Goal: Complete application form: Complete application form

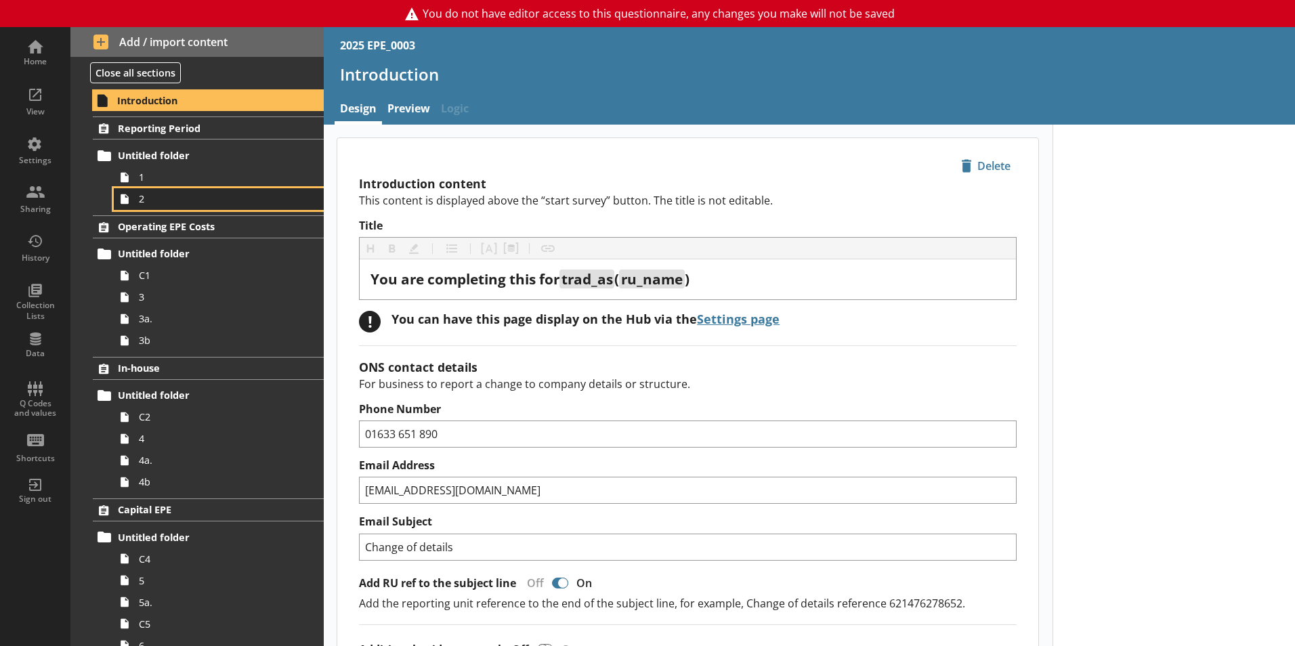
click at [179, 198] on span "2" at bounding box center [214, 198] width 150 height 13
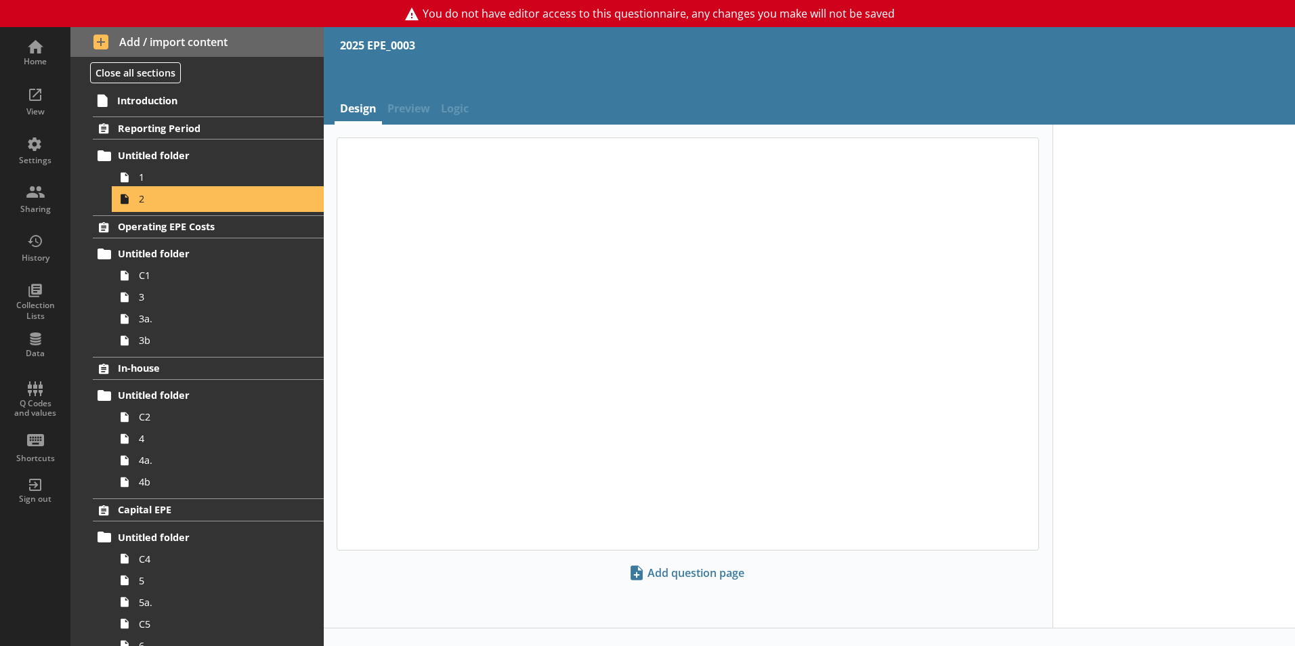
type textarea "x"
select select "ref_p_end_date"
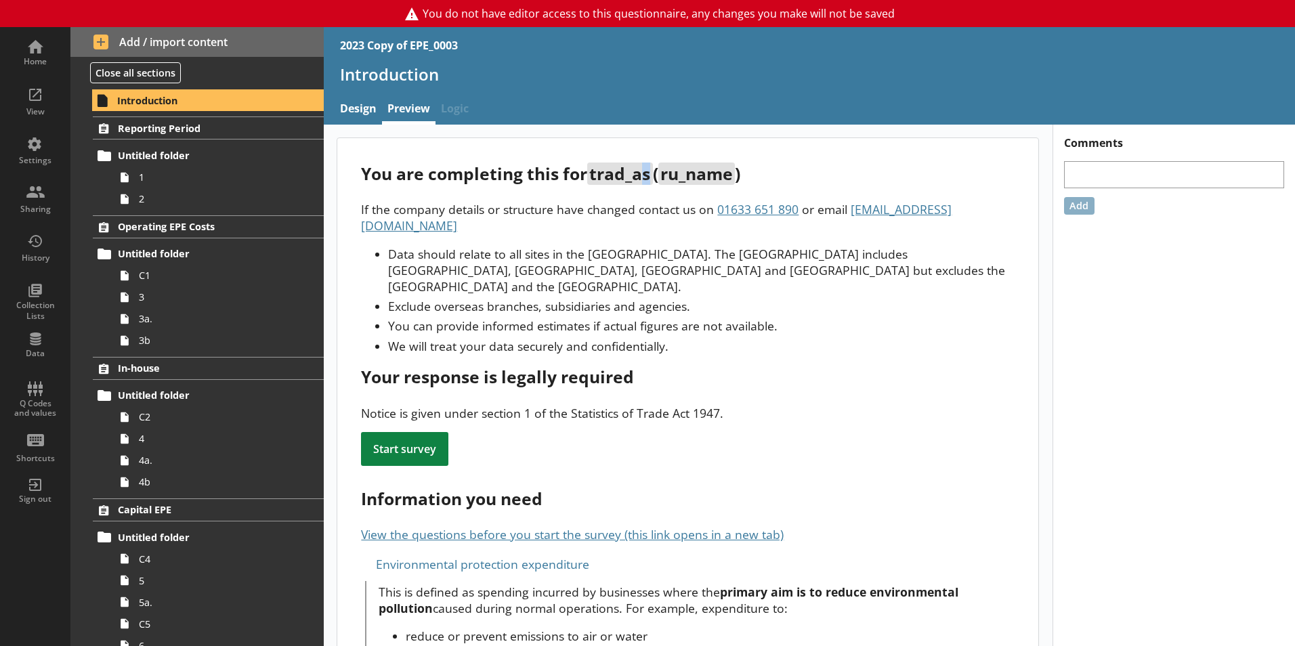
drag, startPoint x: 622, startPoint y: 174, endPoint x: 648, endPoint y: 184, distance: 27.4
click at [648, 184] on span "trad_as" at bounding box center [619, 174] width 65 height 22
drag, startPoint x: 648, startPoint y: 184, endPoint x: 675, endPoint y: 168, distance: 31.8
click at [675, 168] on span "ru_name" at bounding box center [696, 174] width 77 height 22
drag, startPoint x: 675, startPoint y: 168, endPoint x: 690, endPoint y: 187, distance: 24.1
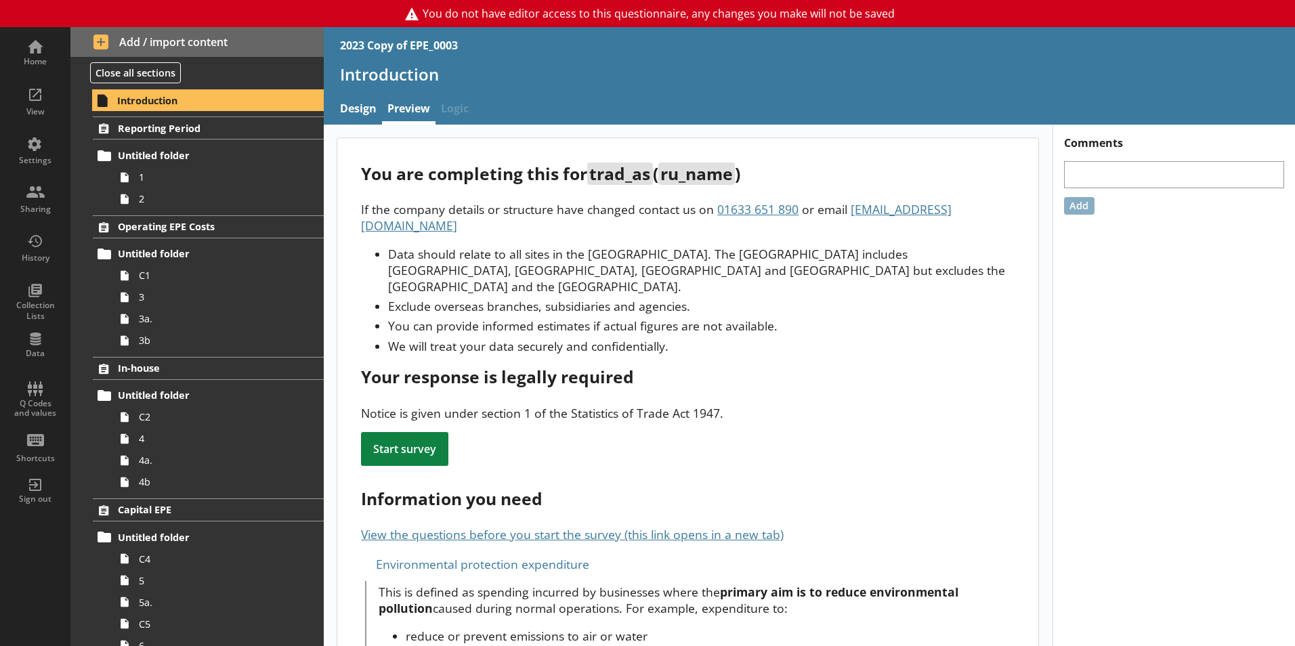
click at [690, 187] on div "You are completing this for trad_as ( ru_name ) If the company details or struc…" at bounding box center [687, 605] width 701 height 935
click at [222, 170] on link "1" at bounding box center [219, 178] width 210 height 22
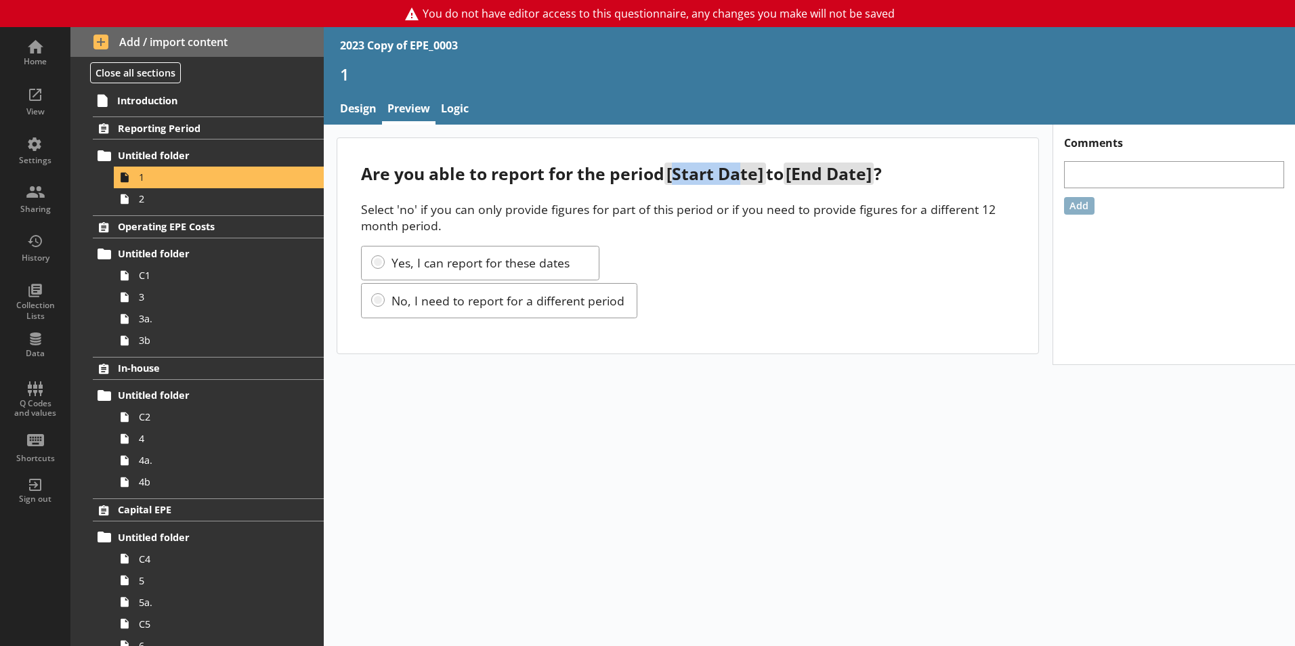
drag, startPoint x: 674, startPoint y: 176, endPoint x: 746, endPoint y: 167, distance: 73.1
click at [746, 167] on span "[Start Date]" at bounding box center [715, 174] width 101 height 22
drag, startPoint x: 746, startPoint y: 167, endPoint x: 755, endPoint y: 213, distance: 47.4
click at [765, 217] on p "Select 'no' if you can only provide figures for part of this period or if you n…" at bounding box center [688, 217] width 654 height 33
drag, startPoint x: 699, startPoint y: 175, endPoint x: 743, endPoint y: 172, distance: 44.1
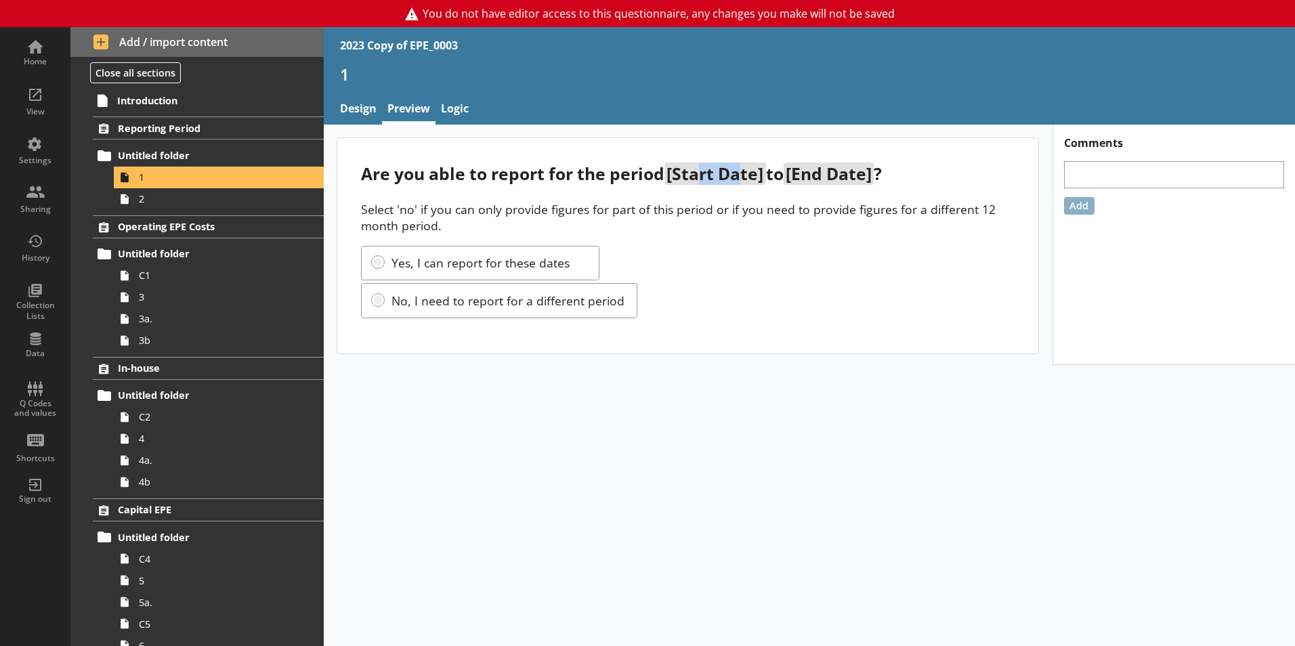
click at [743, 172] on span "[Start Date]" at bounding box center [715, 174] width 101 height 22
click at [240, 192] on link "2" at bounding box center [219, 199] width 210 height 22
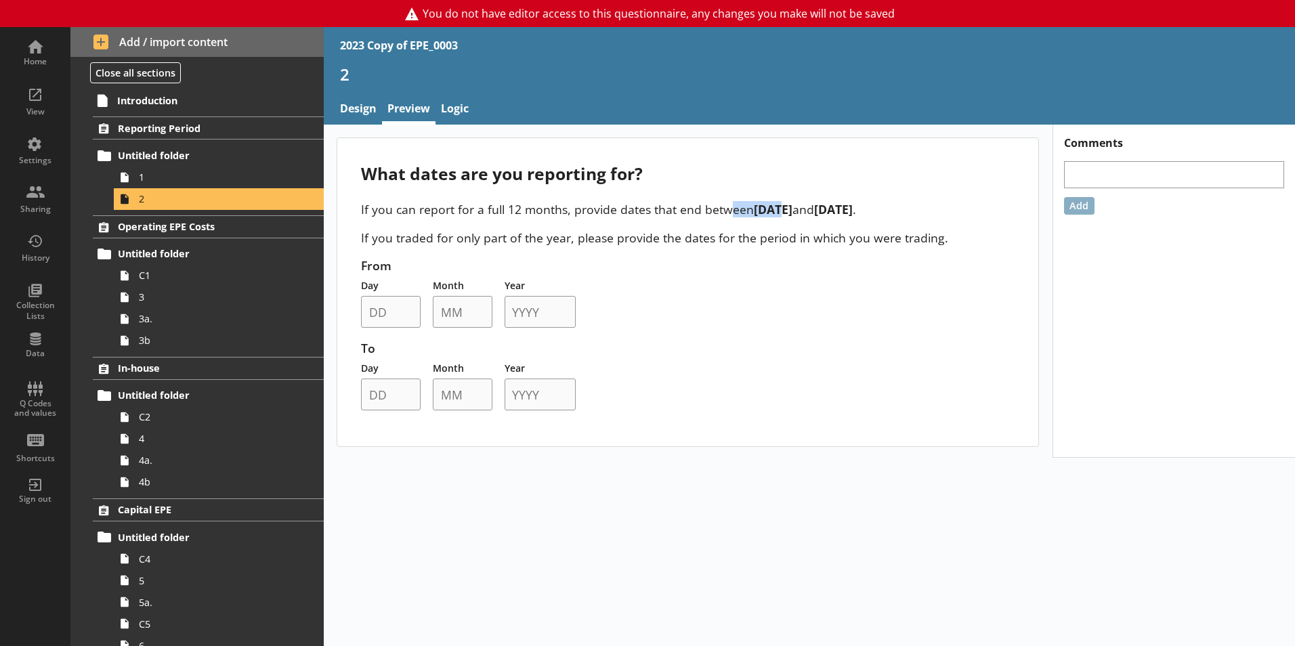
drag, startPoint x: 725, startPoint y: 211, endPoint x: 774, endPoint y: 209, distance: 48.8
click at [774, 209] on p "If you can report for a full 12 months, provide dates that end between [DATE] a…" at bounding box center [688, 209] width 654 height 16
drag, startPoint x: 774, startPoint y: 209, endPoint x: 801, endPoint y: 213, distance: 27.3
click at [793, 213] on strong "[DATE]" at bounding box center [773, 209] width 39 height 16
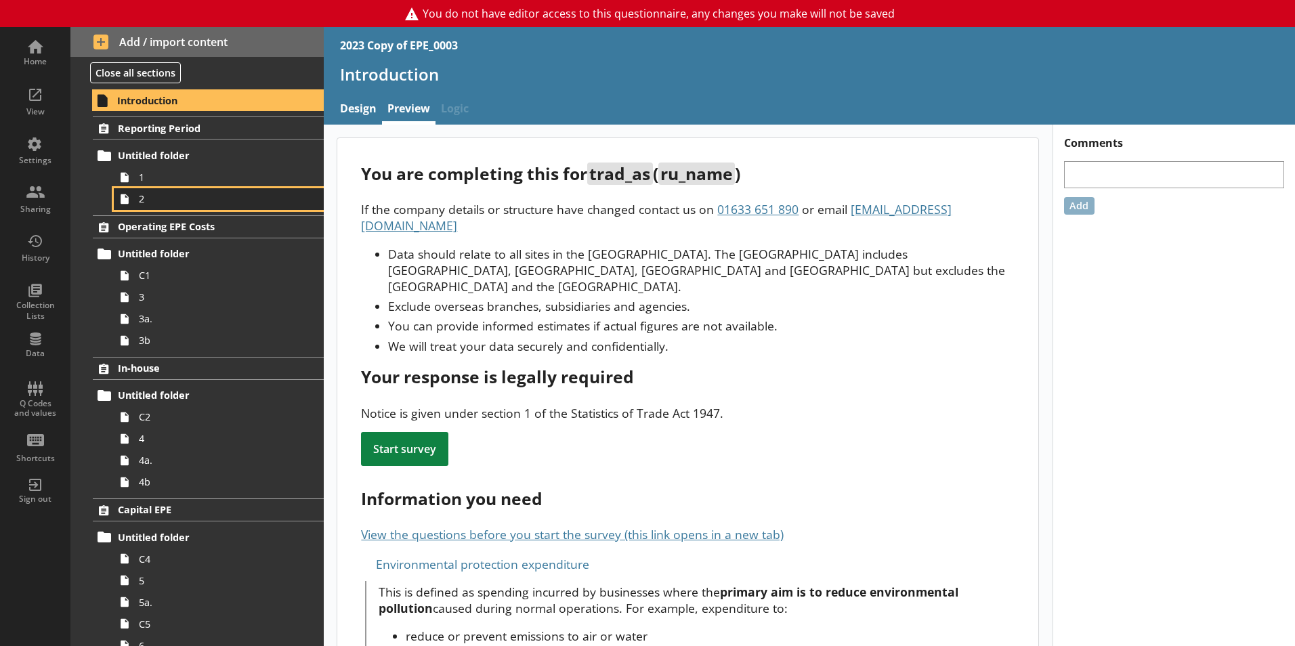
click at [167, 190] on link "2" at bounding box center [219, 199] width 210 height 22
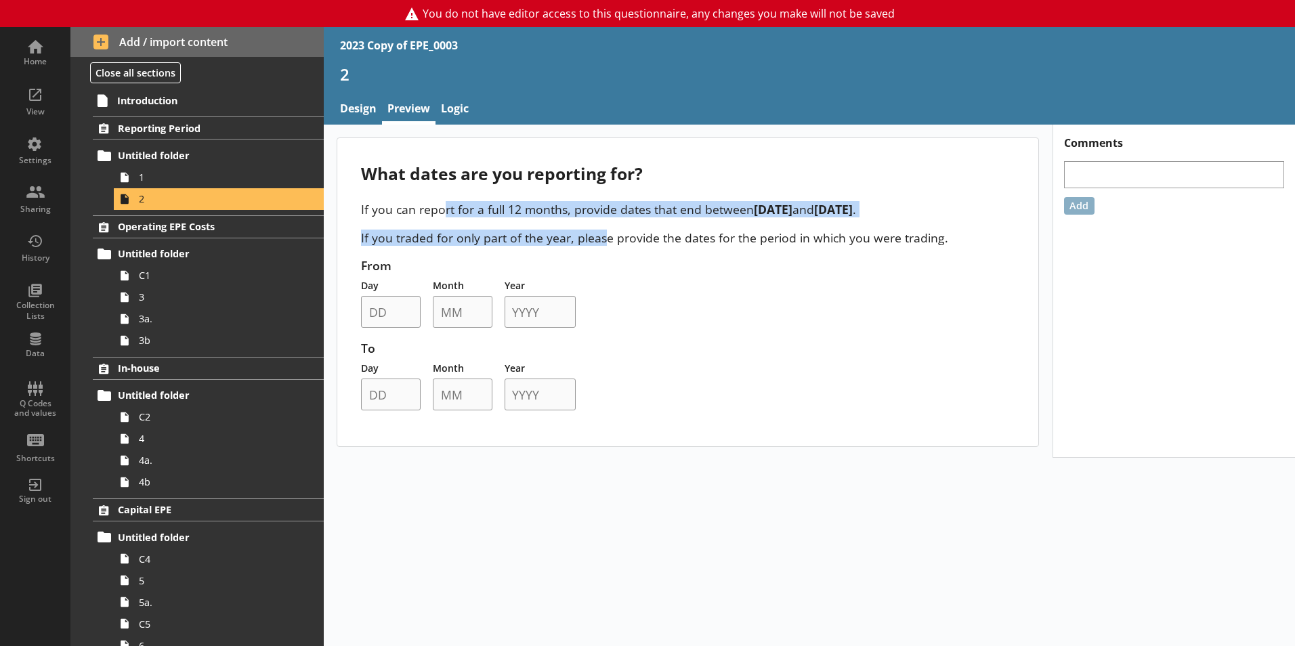
drag, startPoint x: 467, startPoint y: 215, endPoint x: 604, endPoint y: 238, distance: 138.9
click at [604, 238] on div "If you can report for a full 12 months, provide dates that end between 6 April …" at bounding box center [688, 223] width 654 height 45
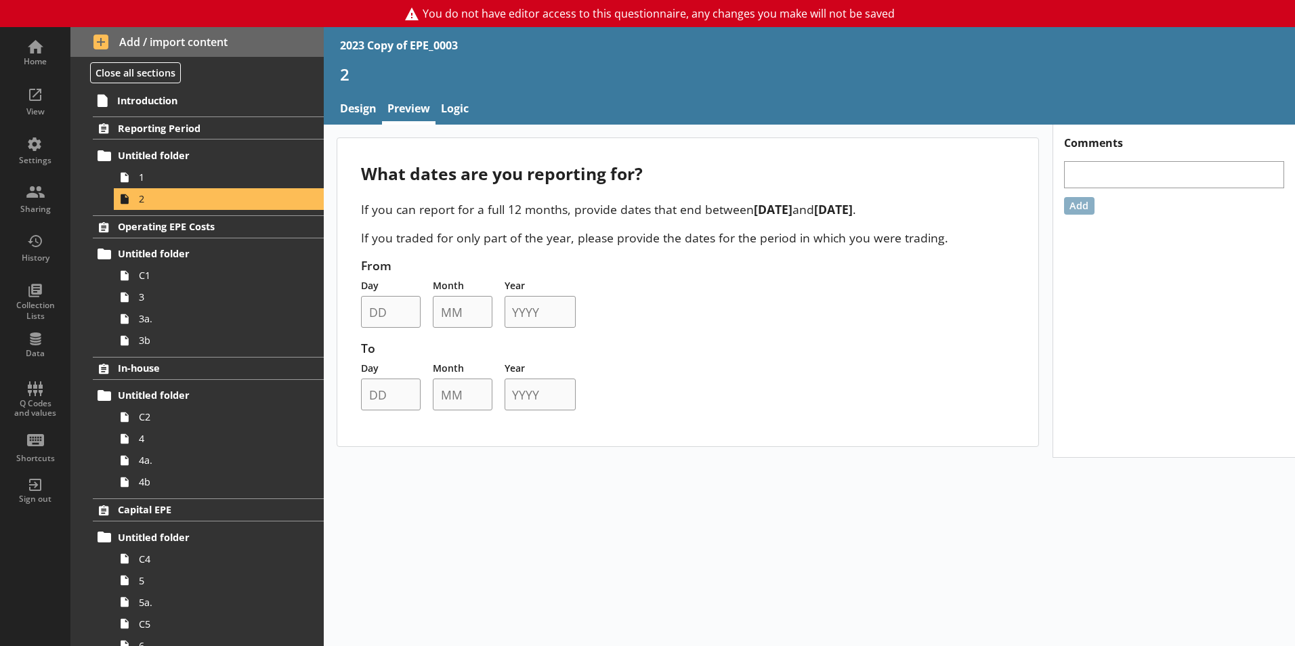
drag, startPoint x: 604, startPoint y: 238, endPoint x: 665, endPoint y: 291, distance: 80.7
click at [665, 291] on div "From Day Month Year To Day Month Year" at bounding box center [688, 333] width 654 height 153
drag, startPoint x: 419, startPoint y: 173, endPoint x: 621, endPoint y: 173, distance: 202.5
click at [621, 173] on div "What dates are you reporting for?" at bounding box center [688, 174] width 654 height 22
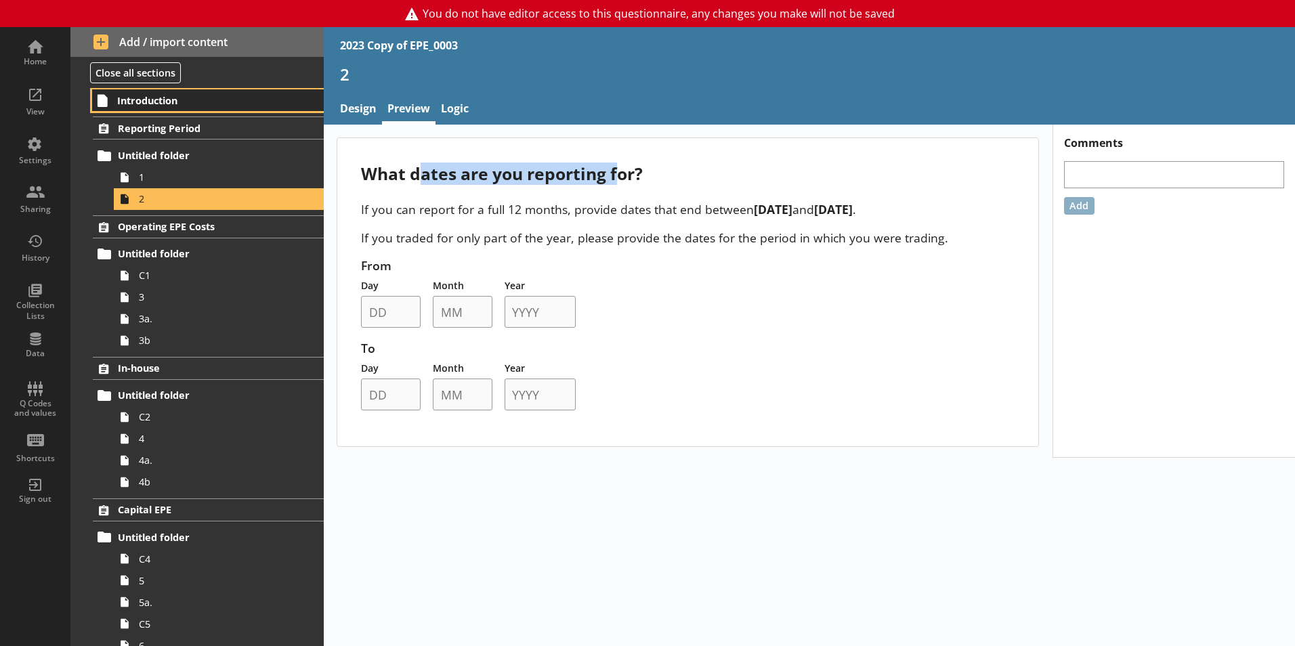
click at [134, 106] on span "Introduction" at bounding box center [200, 100] width 167 height 13
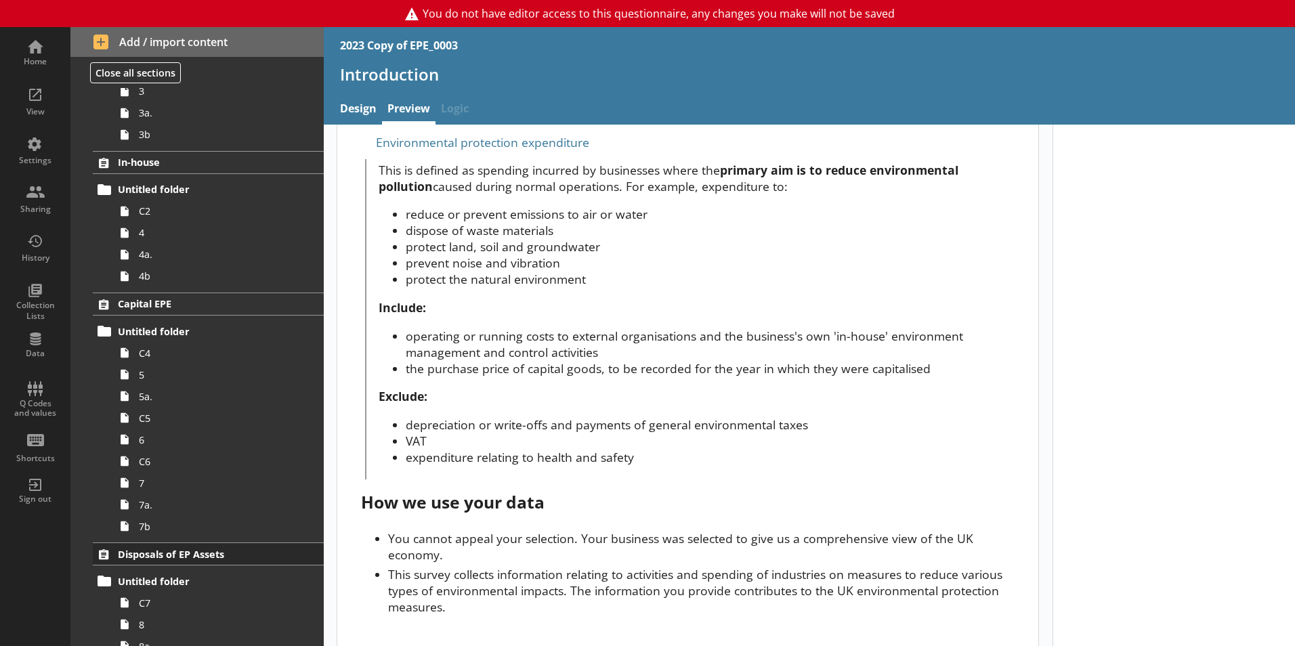
scroll to position [339, 0]
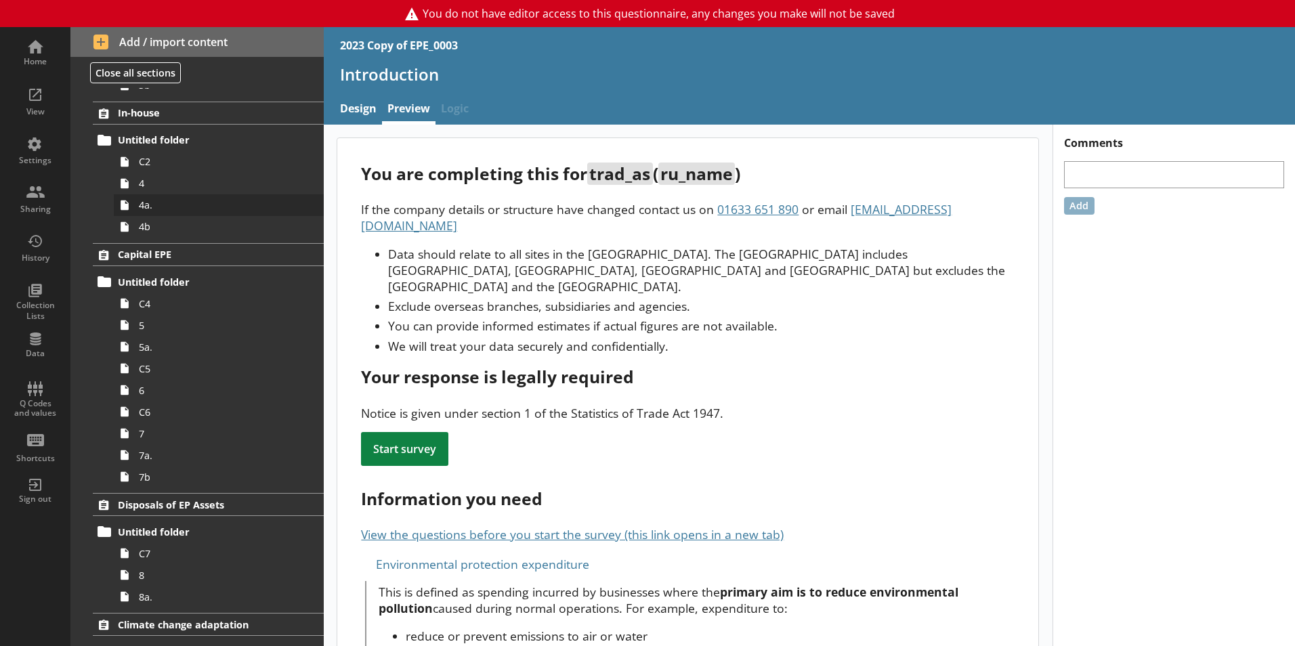
scroll to position [425, 0]
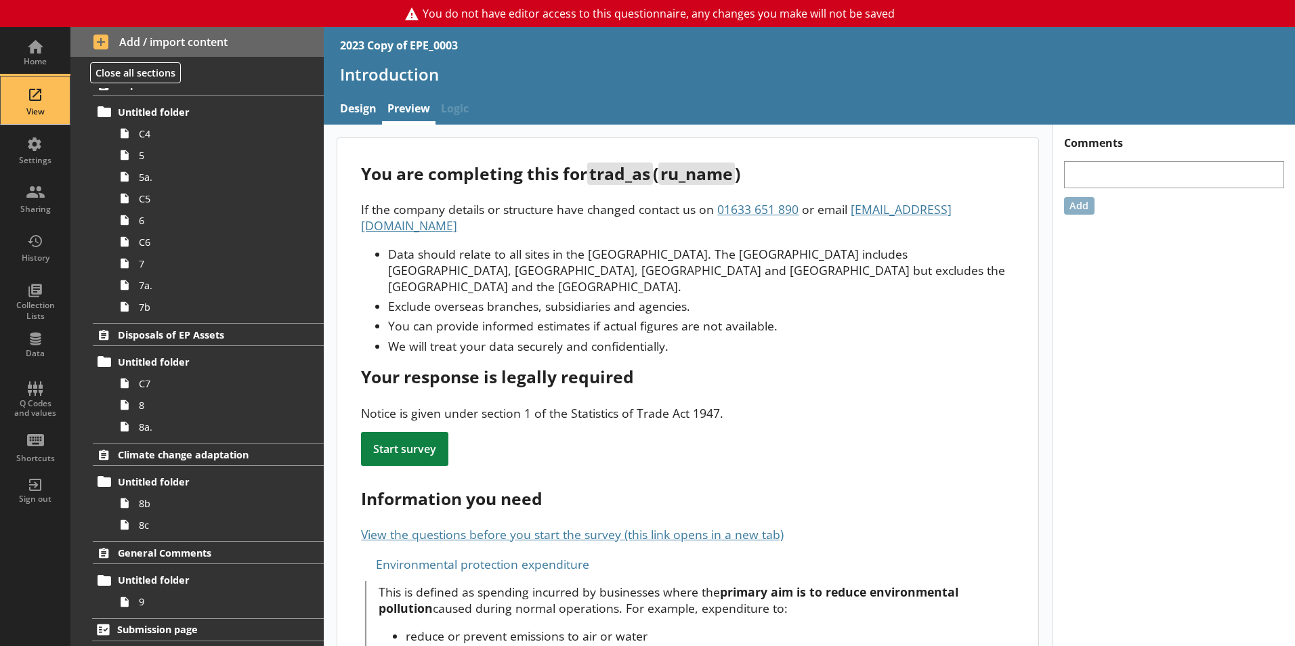
click at [39, 100] on div "View" at bounding box center [35, 100] width 47 height 47
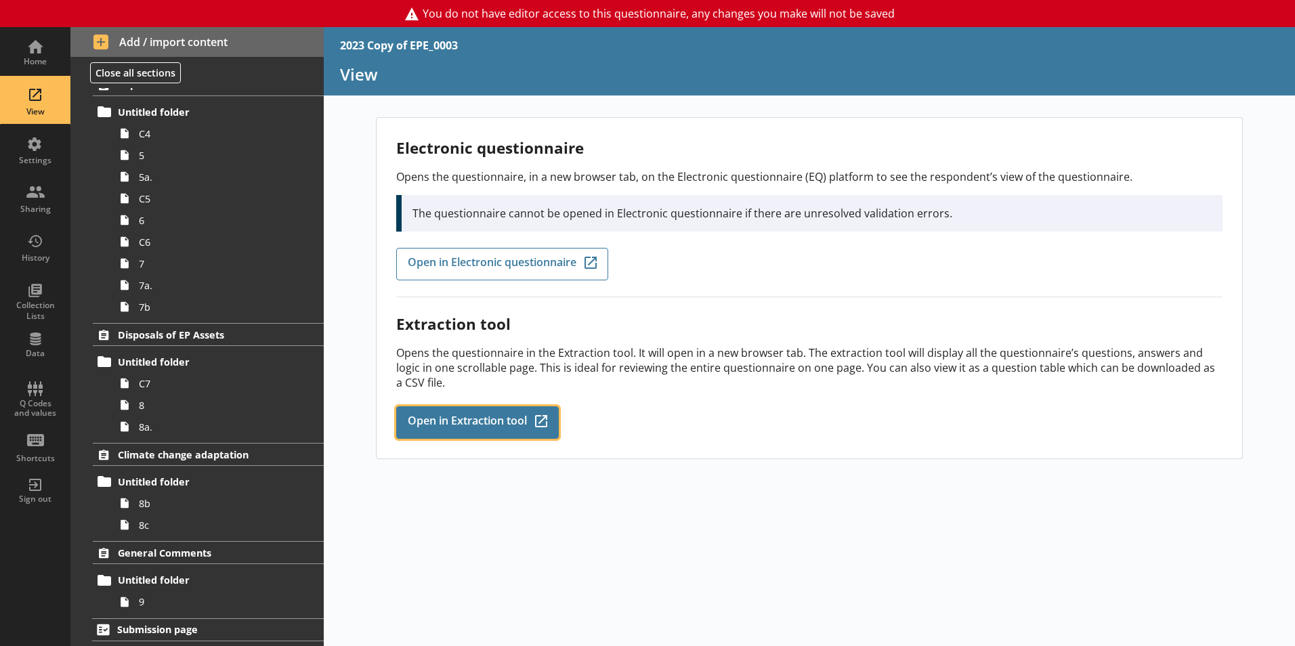
click at [460, 426] on span "Open in Extraction tool" at bounding box center [467, 422] width 119 height 15
